Goal: Task Accomplishment & Management: Manage account settings

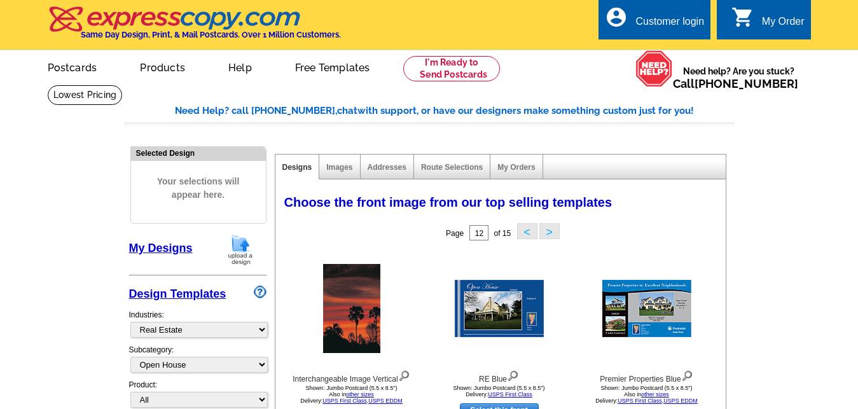
select select "785"
select select "792"
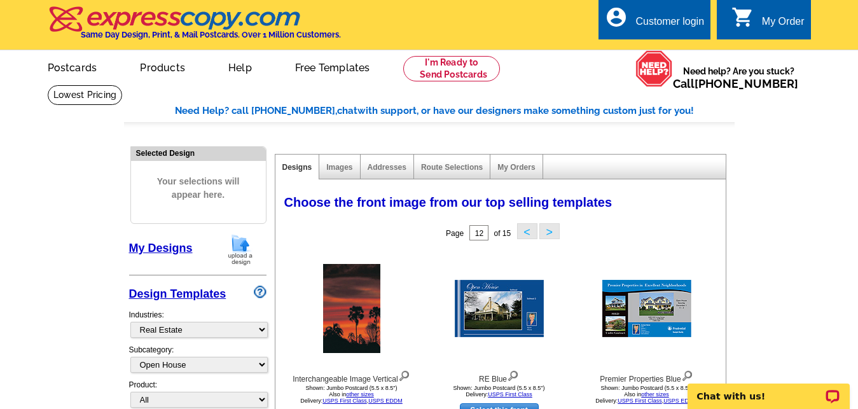
click at [655, 22] on div "Customer login" at bounding box center [669, 25] width 69 height 18
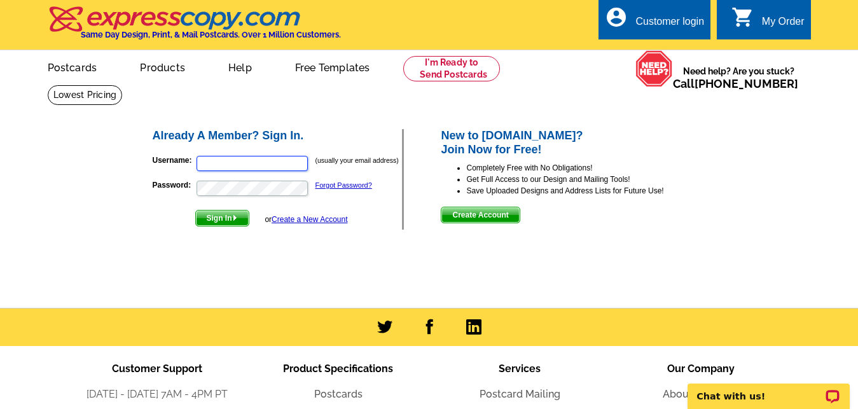
click at [265, 165] on input "Username:" at bounding box center [251, 163] width 111 height 15
type input "t"
type input "rspruiel@yahoo.com"
click at [221, 219] on span "Sign In" at bounding box center [222, 217] width 53 height 15
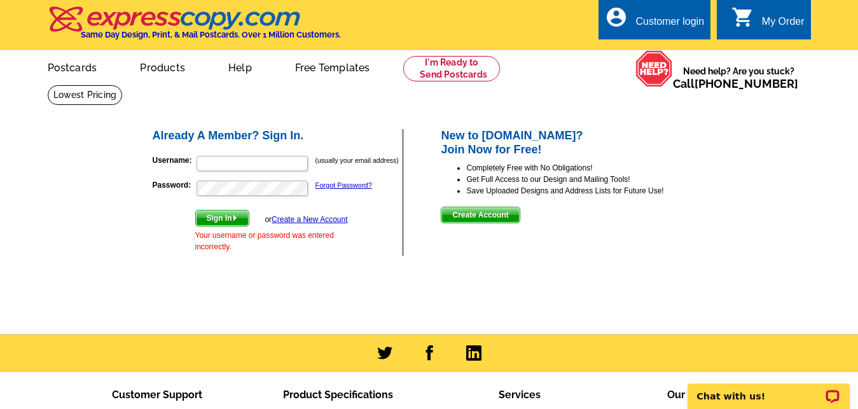
click at [244, 177] on form "Username: (usually your email address) Password: Forgot Password? Sign In or Cr…" at bounding box center [278, 201] width 250 height 104
click at [243, 166] on input "Username:" at bounding box center [251, 163] width 111 height 15
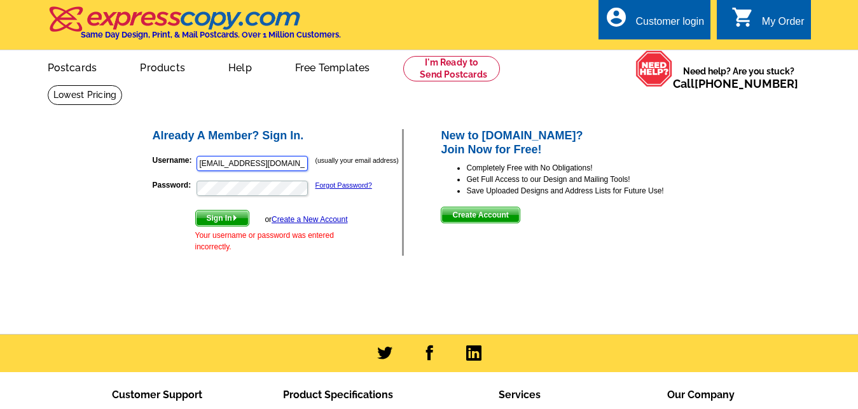
type input "rspruiel@yahoo.com"
click at [218, 219] on span "Sign In" at bounding box center [222, 217] width 53 height 15
click at [336, 188] on link "Forgot Password?" at bounding box center [343, 185] width 57 height 8
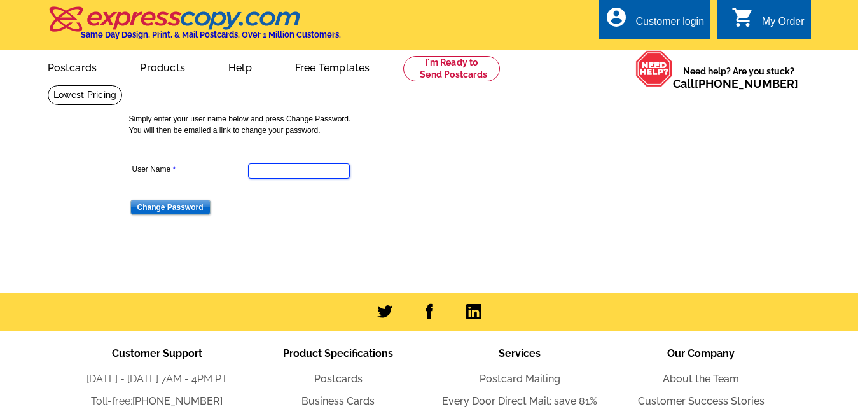
click at [317, 175] on input "User Name" at bounding box center [299, 170] width 102 height 15
type input "[EMAIL_ADDRESS][DOMAIN_NAME]"
click at [165, 209] on input "Change Password" at bounding box center [170, 207] width 80 height 15
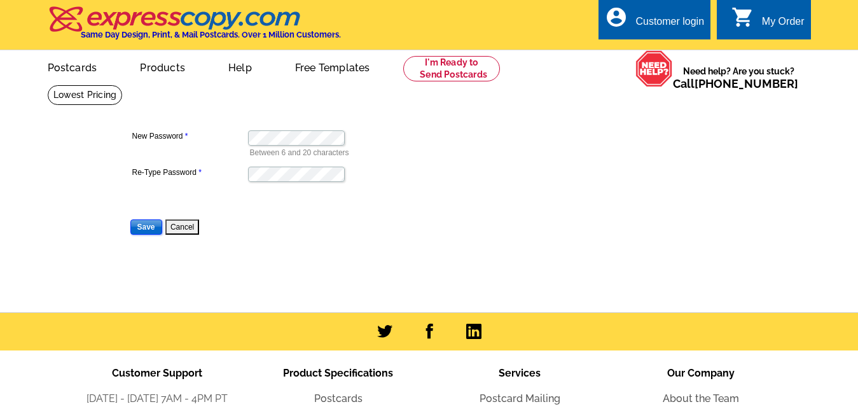
click at [141, 226] on input "Save" at bounding box center [146, 226] width 32 height 15
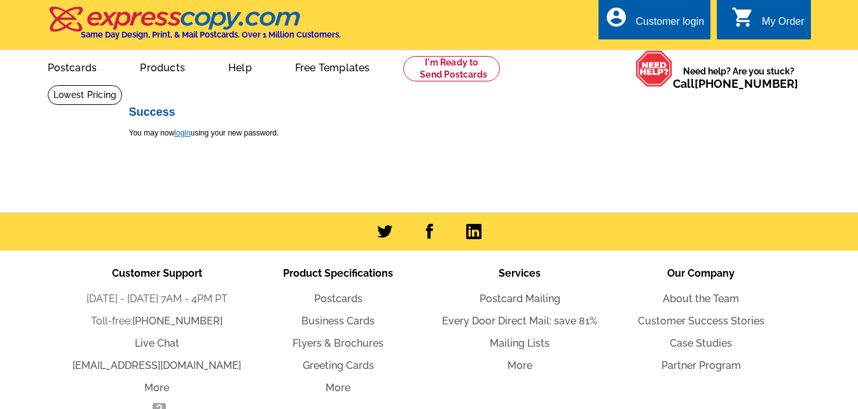
click at [179, 133] on link "login" at bounding box center [182, 132] width 16 height 9
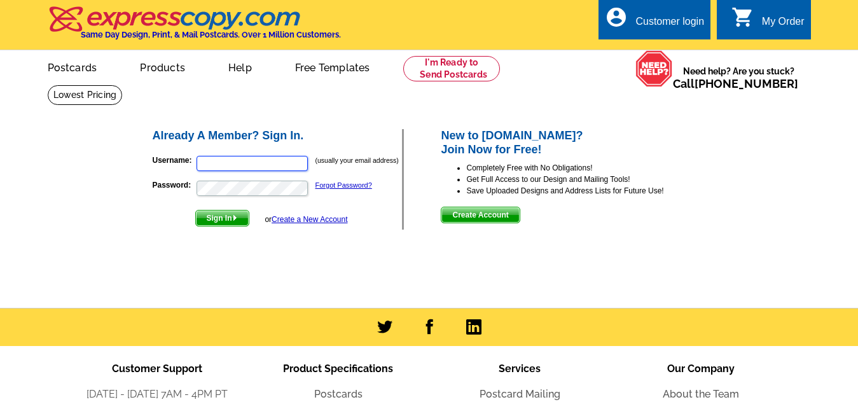
click at [241, 166] on input "Username:" at bounding box center [251, 163] width 111 height 15
type input "[EMAIL_ADDRESS][DOMAIN_NAME]"
click at [225, 218] on span "Sign In" at bounding box center [222, 217] width 53 height 15
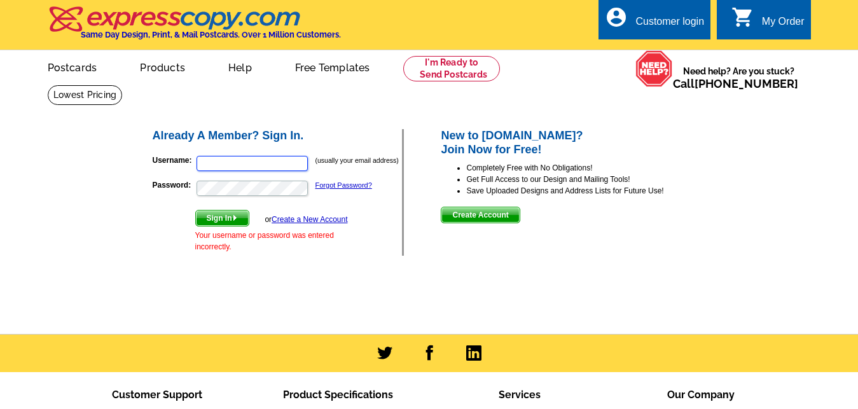
click at [227, 160] on input "Username:" at bounding box center [251, 163] width 111 height 15
click at [271, 165] on input "rspruiel@yahoo.cm" at bounding box center [251, 163] width 111 height 15
type input "rspruiel@yahoo.com"
click at [216, 216] on span "Sign In" at bounding box center [222, 217] width 53 height 15
